Goal: Book appointment/travel/reservation

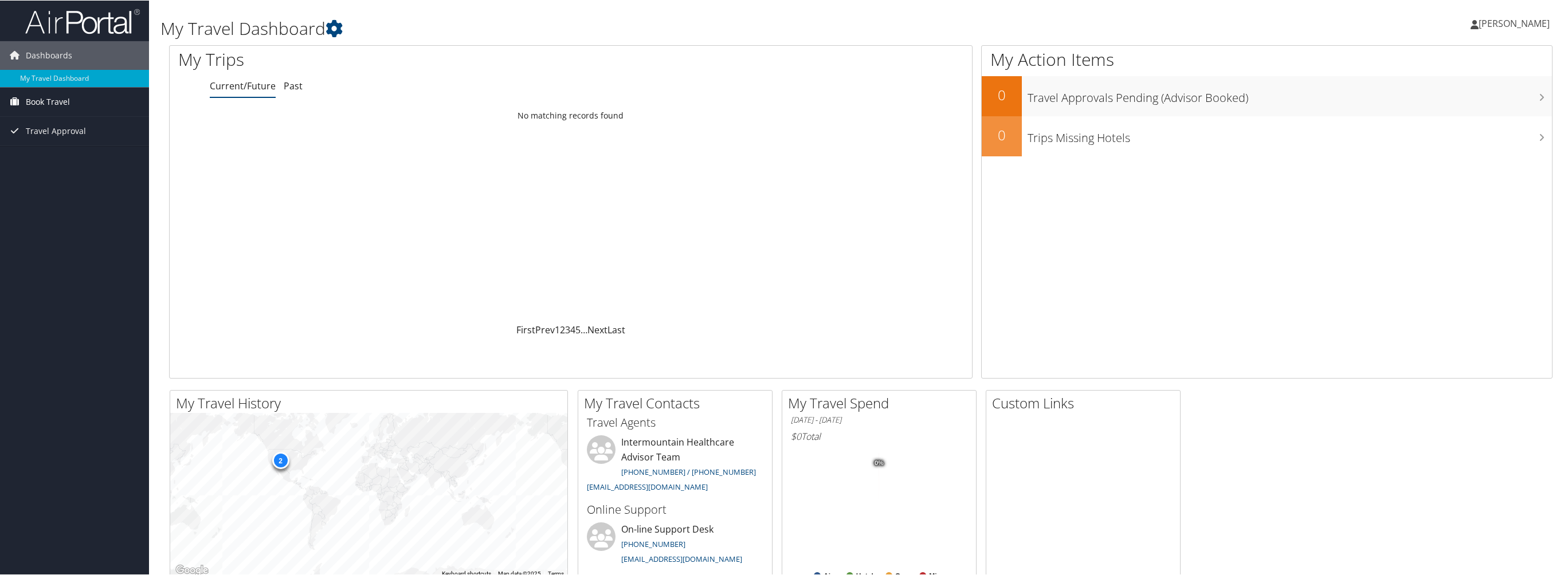
click at [57, 101] on span "Book Travel" at bounding box center [47, 101] width 44 height 29
click at [57, 146] on link "Book/Manage Online Trips" at bounding box center [74, 141] width 149 height 17
